Goal: Transaction & Acquisition: Download file/media

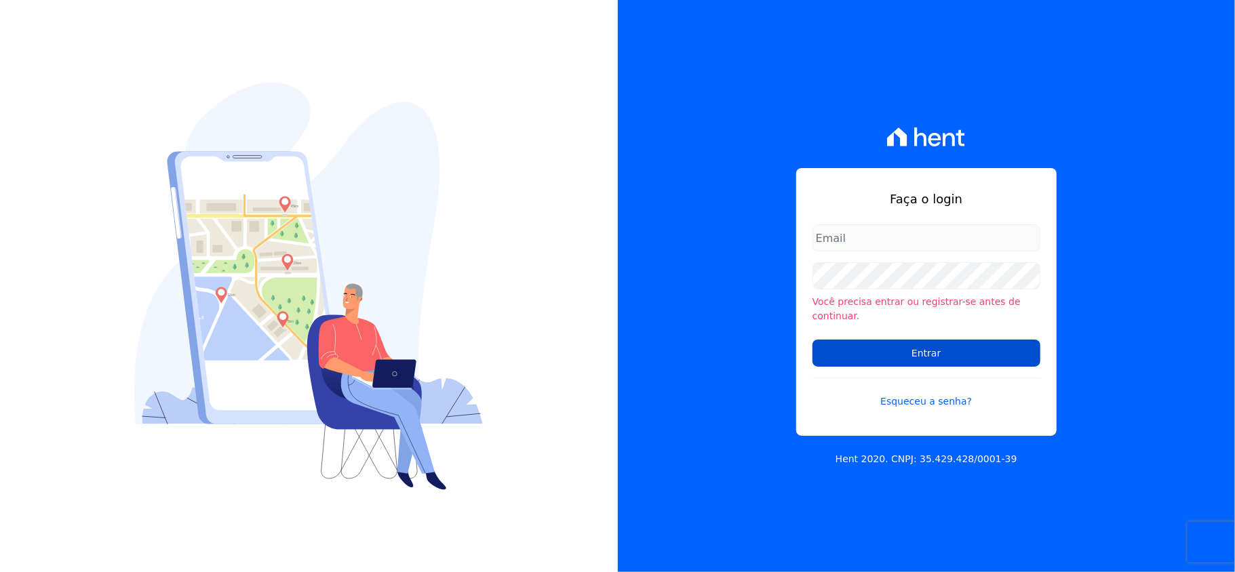
type input "valeempreendimentos@gmail.com"
click at [890, 342] on input "Entrar" at bounding box center [926, 353] width 228 height 27
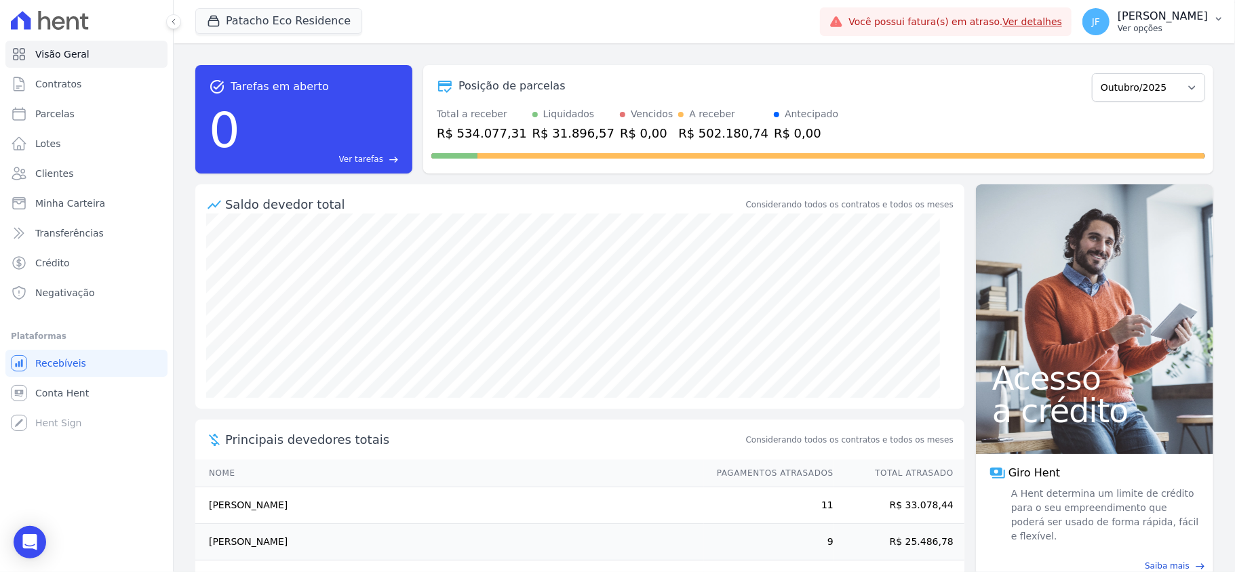
click at [1150, 28] on p "Ver opções" at bounding box center [1163, 28] width 90 height 11
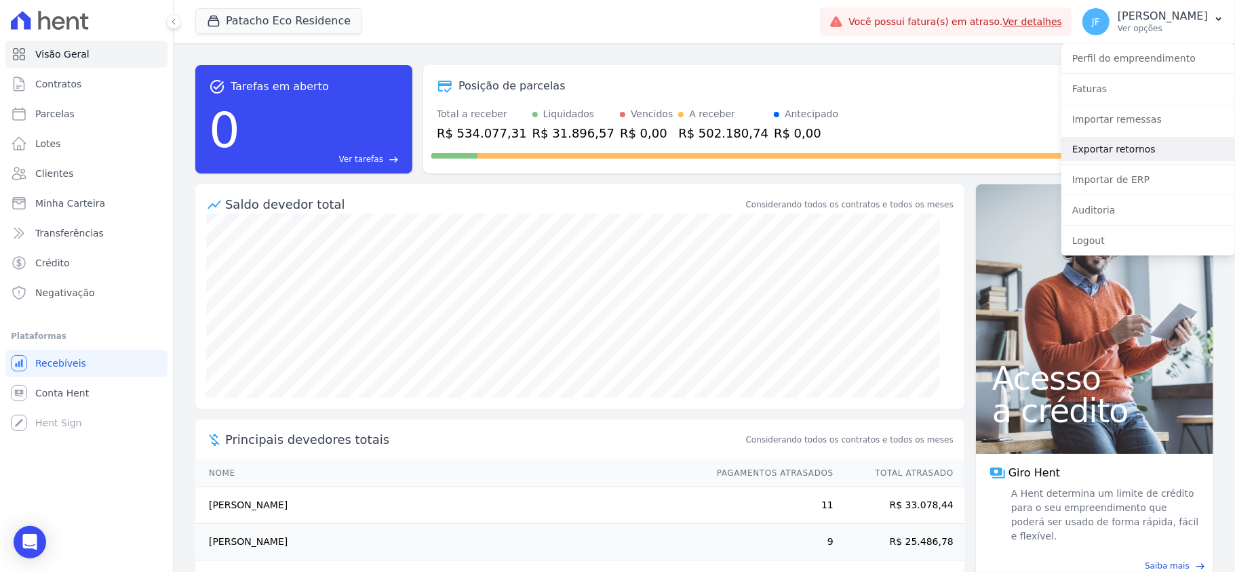
click at [1118, 156] on link "Exportar retornos" at bounding box center [1148, 149] width 174 height 24
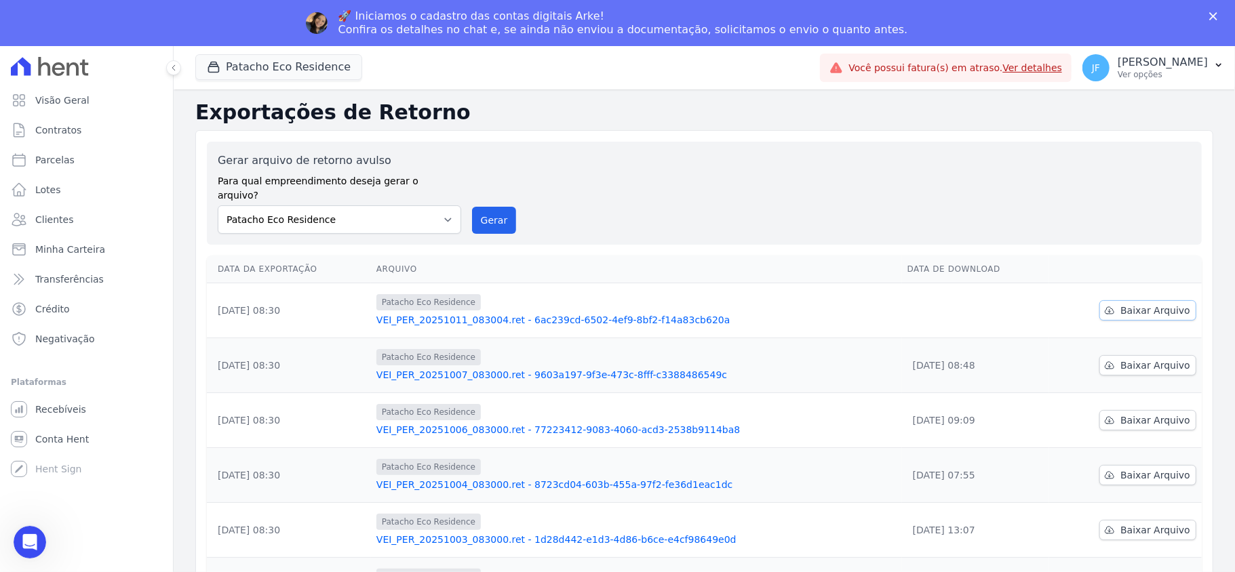
click at [1154, 304] on span "Baixar Arquivo" at bounding box center [1155, 311] width 70 height 14
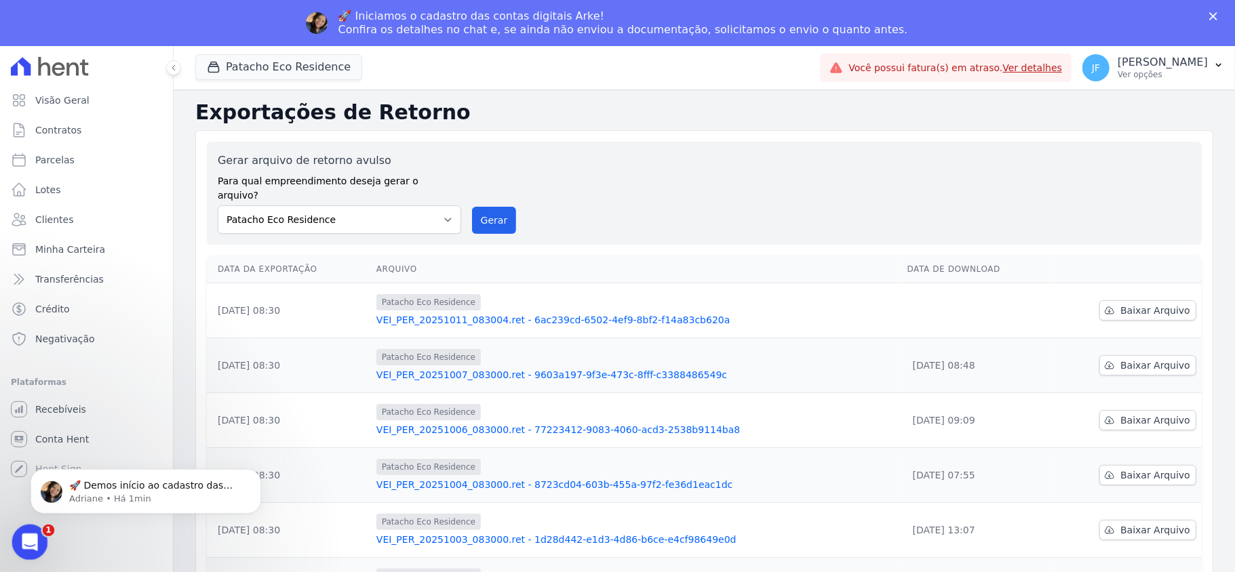
click at [28, 546] on icon "Abertura do Messenger da Intercom" at bounding box center [28, 541] width 22 height 22
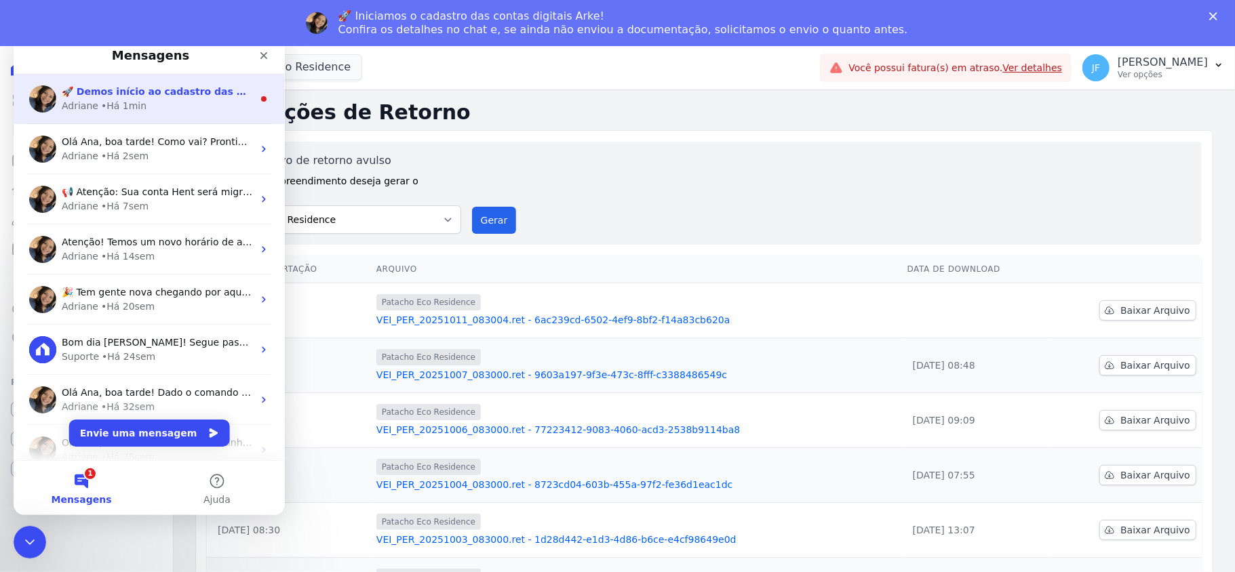
click at [141, 104] on div "Adriane • Há 1min" at bounding box center [157, 105] width 191 height 14
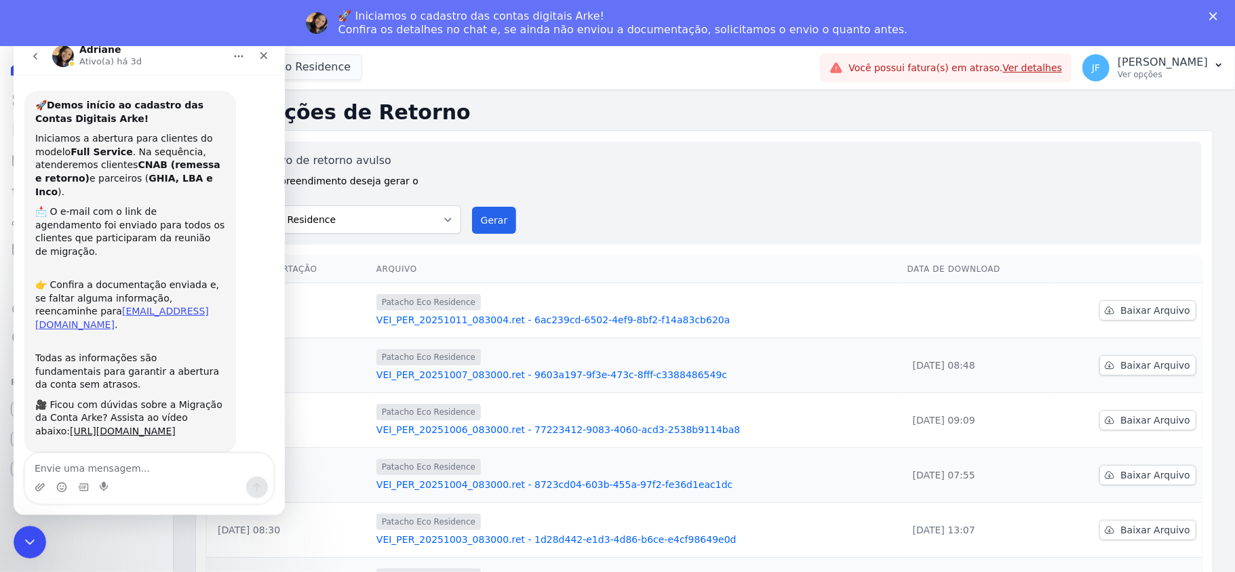
scroll to position [17, 0]
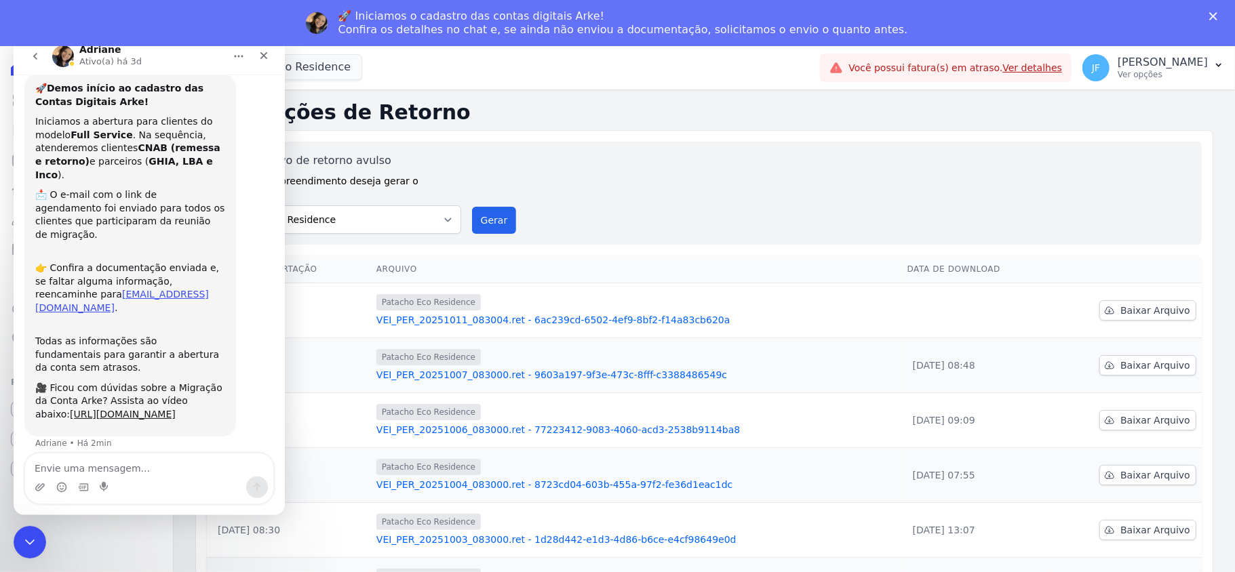
drag, startPoint x: 36, startPoint y: 103, endPoint x: 202, endPoint y: 433, distance: 369.7
click at [202, 433] on div "🚀 Demos início ao cadastro das Contas Digitais Arke! Iniciamos a abertura para …" at bounding box center [130, 254] width 212 height 363
copy div "🚀 Demos início ao cadastro das Contas Digitais Arke! Iniciamos a abertura para …"
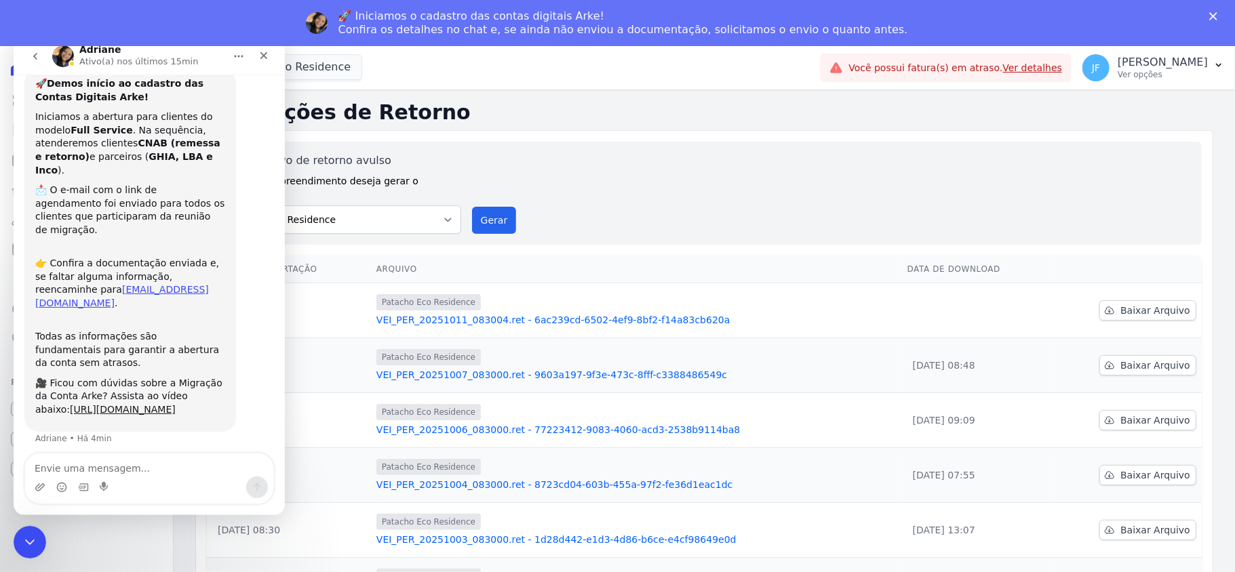
scroll to position [28, 0]
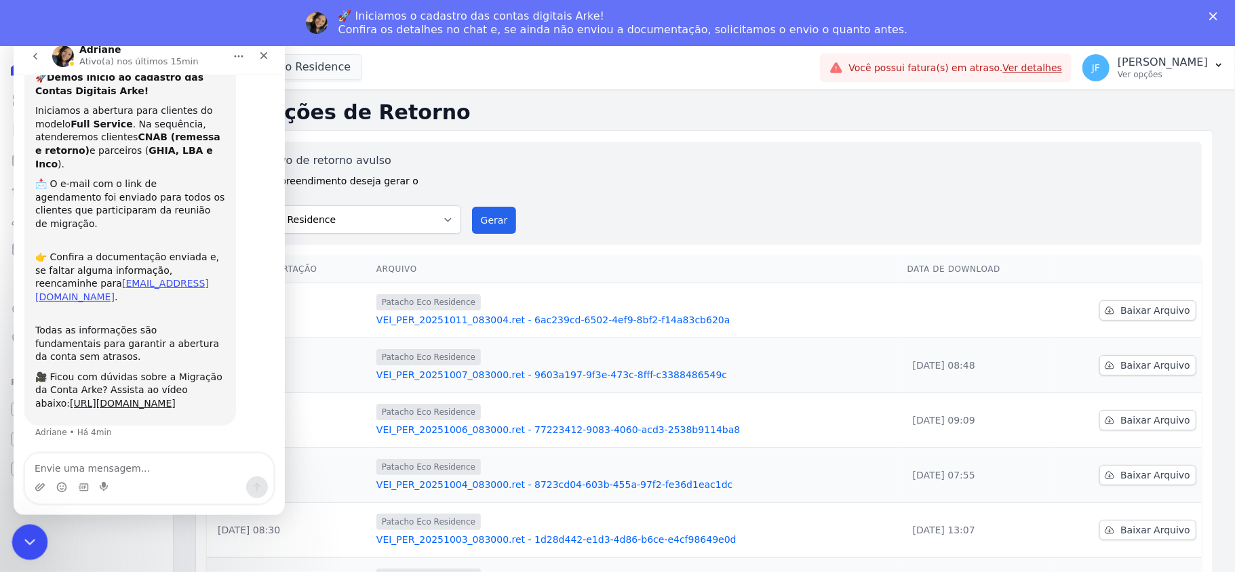
click at [26, 553] on div "Encerramento do Messenger da Intercom" at bounding box center [28, 540] width 33 height 33
